Goal: Navigation & Orientation: Find specific page/section

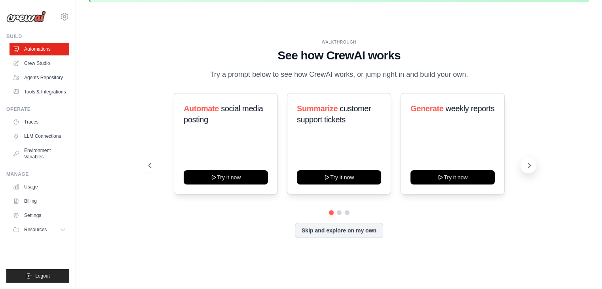
click at [527, 165] on icon at bounding box center [529, 165] width 8 height 8
click at [46, 49] on link "Automations" at bounding box center [40, 49] width 60 height 13
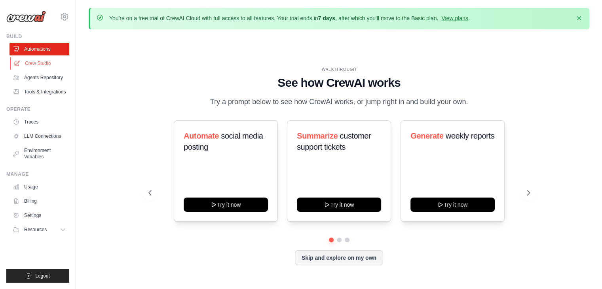
click at [57, 65] on link "Crew Studio" at bounding box center [40, 63] width 60 height 13
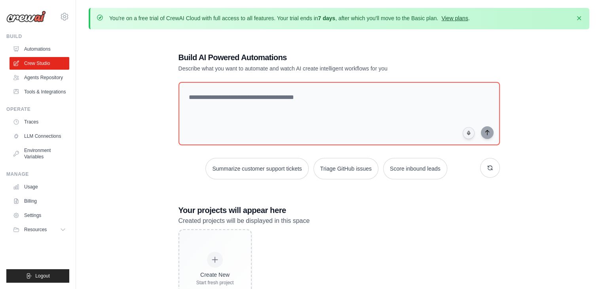
click at [455, 19] on link "View plans" at bounding box center [454, 18] width 27 height 6
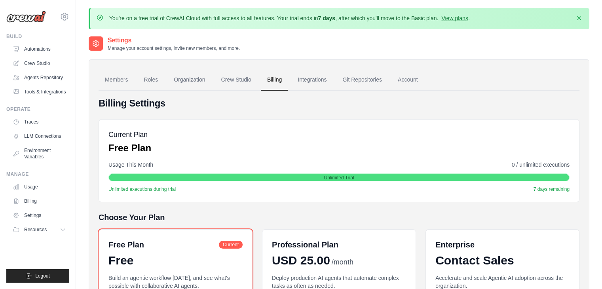
click at [32, 19] on img at bounding box center [26, 17] width 40 height 12
click at [49, 51] on link "Automations" at bounding box center [40, 49] width 60 height 13
